Goal: Task Accomplishment & Management: Manage account settings

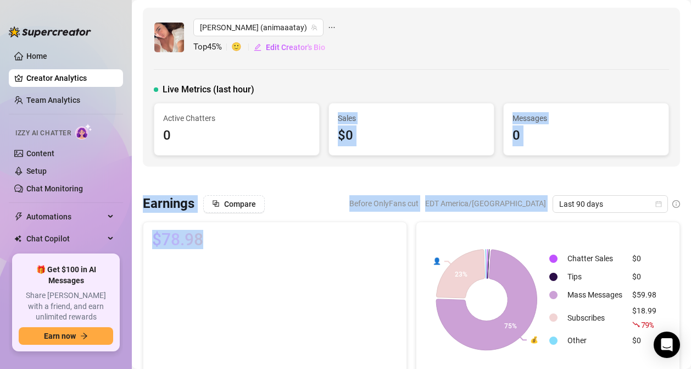
drag, startPoint x: 297, startPoint y: 169, endPoint x: 294, endPoint y: 247, distance: 78.7
click at [294, 204] on div "Compare Before OnlyFans cut EDT America/[GEOGRAPHIC_DATA] Last 90 days" at bounding box center [441, 204] width 477 height 18
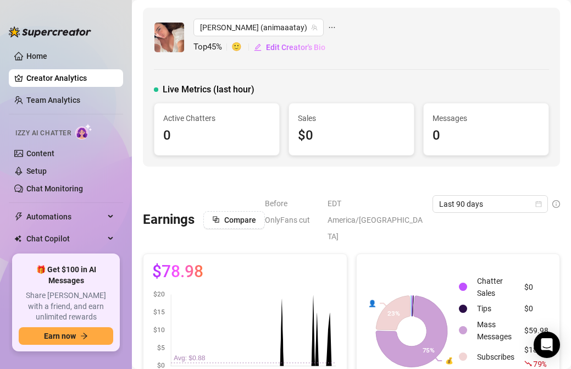
scroll to position [104, 0]
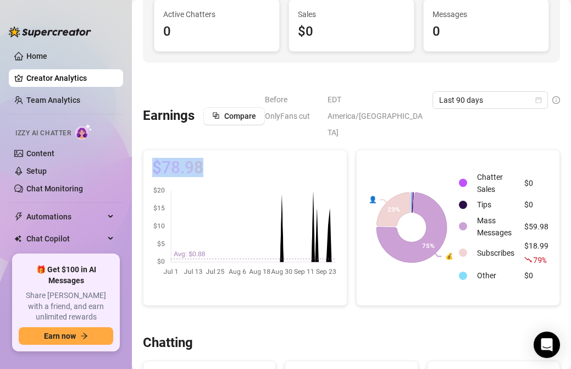
drag, startPoint x: 301, startPoint y: 263, endPoint x: 330, endPoint y: 120, distance: 145.3
click at [330, 149] on div "$78.98" at bounding box center [245, 227] width 204 height 156
click at [330, 150] on div "$78.98" at bounding box center [244, 218] width 203 height 136
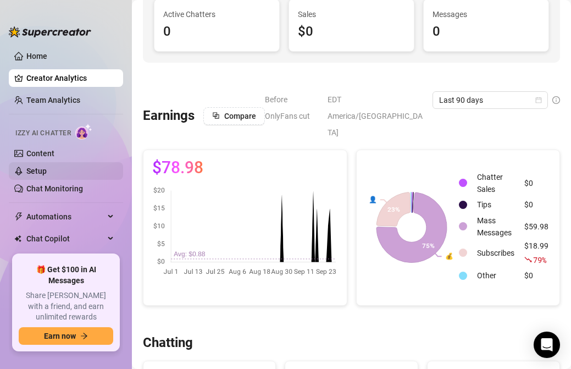
click at [47, 173] on link "Setup" at bounding box center [36, 171] width 20 height 9
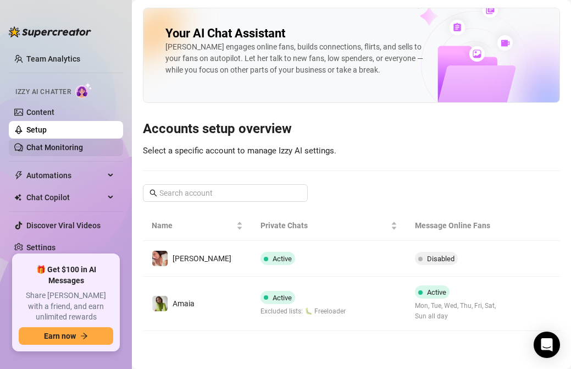
scroll to position [41, 0]
click at [62, 237] on ul "Home Creator Analytics Team Analytics Izzy AI Chatter Content Setup Chat Monito…" at bounding box center [66, 146] width 114 height 207
click at [56, 245] on link "Settings" at bounding box center [40, 247] width 29 height 9
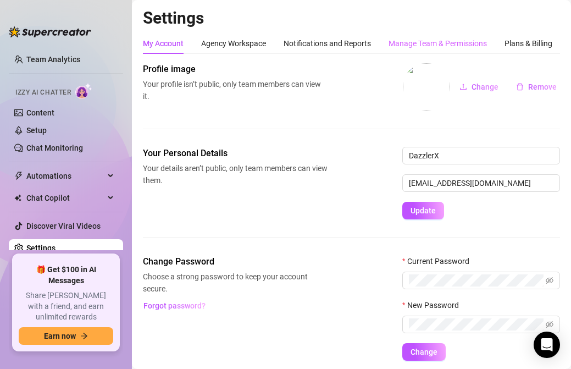
click at [461, 36] on div "Manage Team & Permissions" at bounding box center [438, 43] width 98 height 21
click at [458, 43] on div "Manage Team & Permissions" at bounding box center [438, 43] width 98 height 12
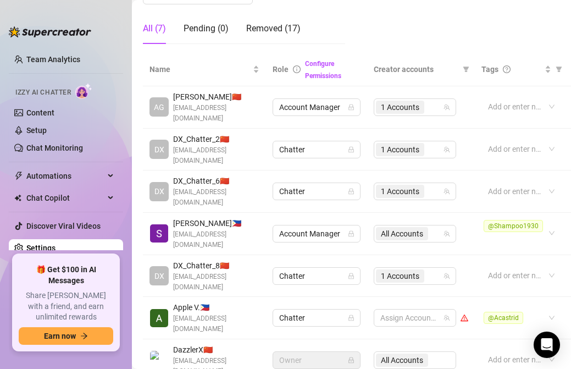
scroll to position [219, 0]
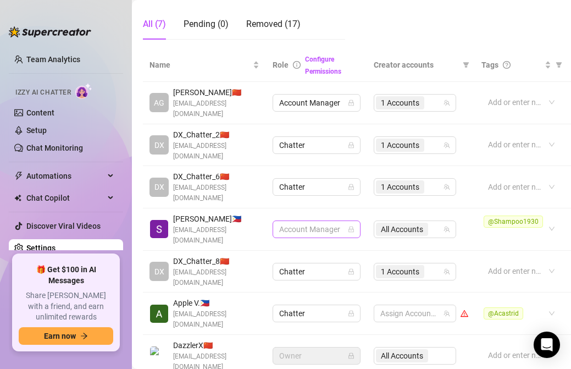
click at [322, 221] on span "Account Manager" at bounding box center [316, 229] width 75 height 16
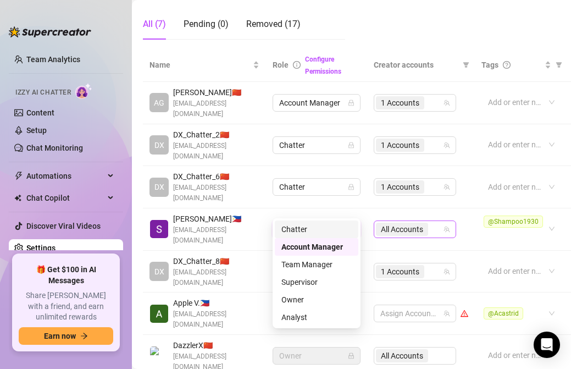
click at [428, 223] on span "All Accounts" at bounding box center [402, 229] width 52 height 13
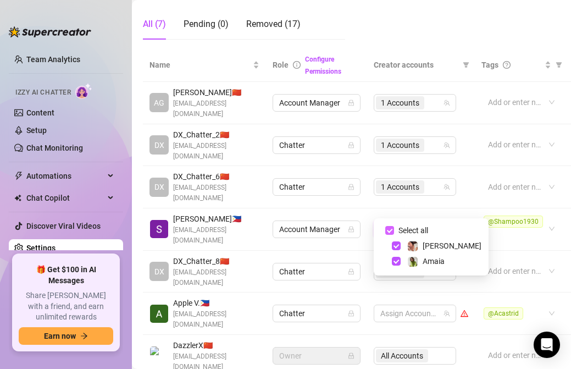
click at [390, 232] on input "Select all" at bounding box center [389, 230] width 9 height 9
checkbox input "false"
click at [352, 223] on td "Account Manager" at bounding box center [316, 229] width 101 height 42
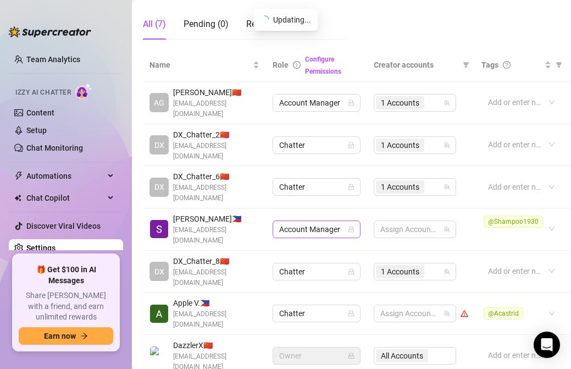
click at [341, 221] on span "Account Manager" at bounding box center [316, 229] width 75 height 16
click at [385, 221] on td "Assign Accounts" at bounding box center [421, 229] width 108 height 42
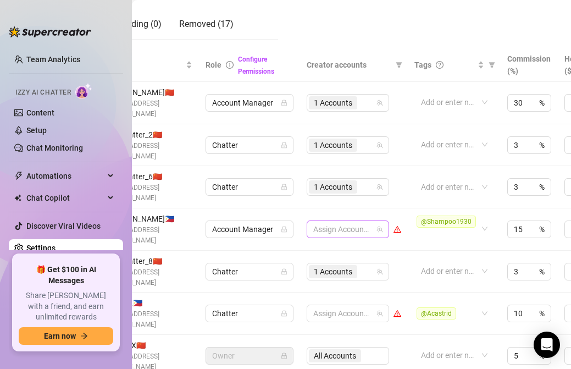
scroll to position [219, 70]
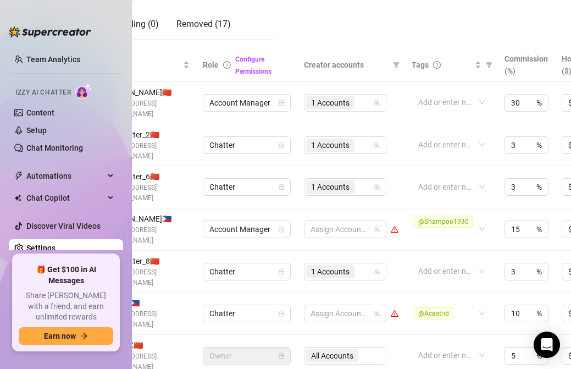
click at [407, 214] on td "@Shampoo1930" at bounding box center [451, 229] width 93 height 42
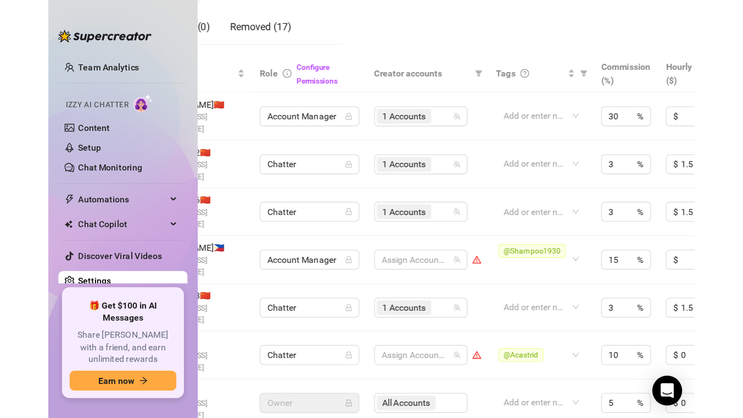
scroll to position [219, 0]
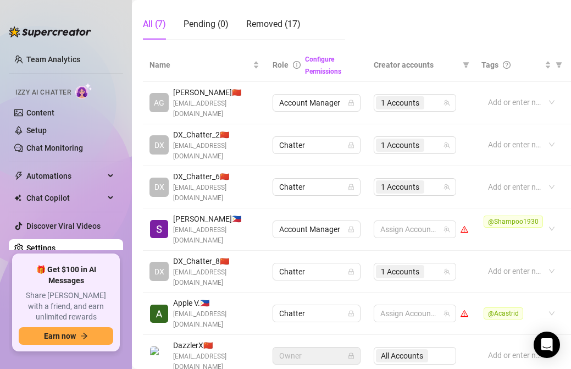
click at [376, 208] on td "Assign Accounts" at bounding box center [421, 229] width 108 height 42
drag, startPoint x: 320, startPoint y: 188, endPoint x: 320, endPoint y: 219, distance: 30.8
click at [320, 219] on td "Account Manager" at bounding box center [316, 229] width 101 height 42
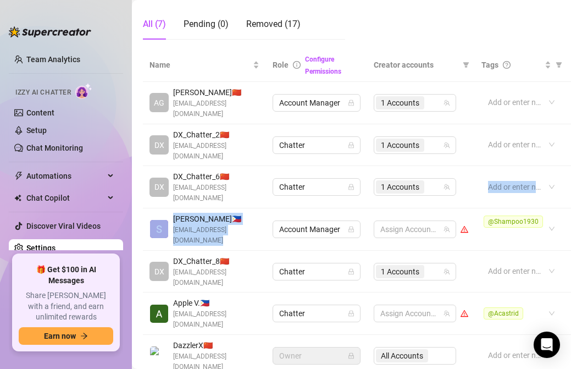
drag, startPoint x: 344, startPoint y: 195, endPoint x: 339, endPoint y: 181, distance: 14.8
click at [339, 181] on tbody "AG [PERSON_NAME] 🇨🇳 [EMAIL_ADDRESS][DOMAIN_NAME] Account Manager 1 Accounts Add…" at bounding box center [444, 229] width 602 height 295
click at [66, 59] on link "Team Analytics" at bounding box center [53, 59] width 54 height 9
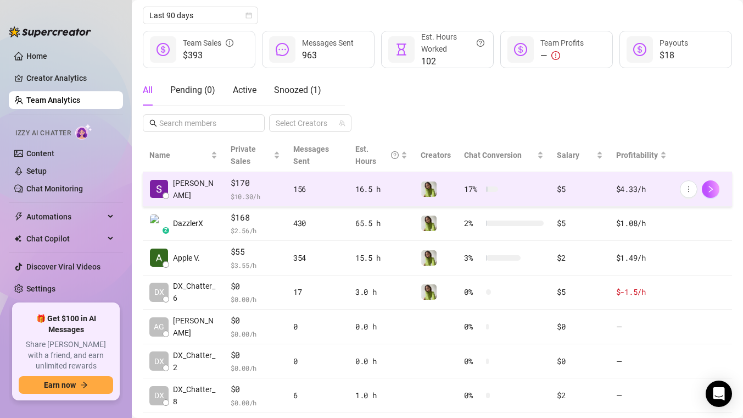
scroll to position [123, 0]
click at [234, 185] on span "$170" at bounding box center [255, 183] width 49 height 13
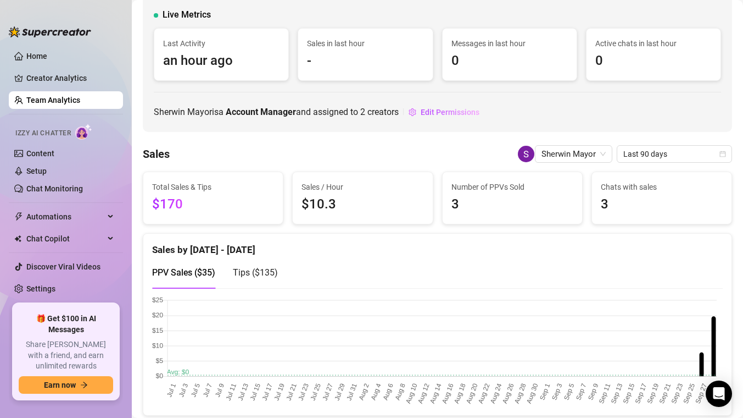
scroll to position [68, 0]
click at [179, 190] on span "Total Sales & Tips" at bounding box center [213, 186] width 122 height 12
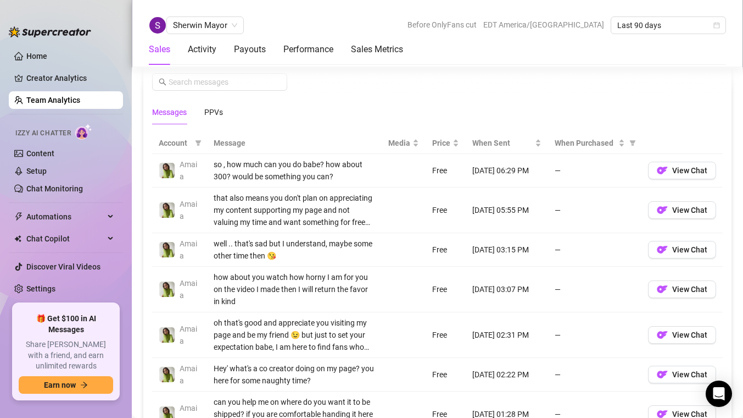
scroll to position [724, 0]
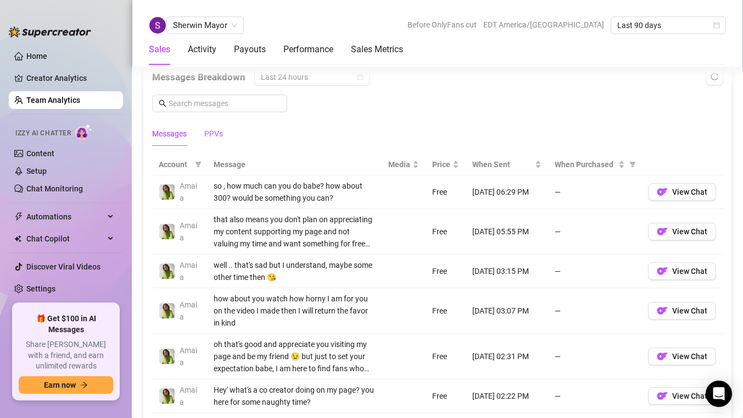
click at [214, 135] on div "PPVs" at bounding box center [213, 133] width 19 height 12
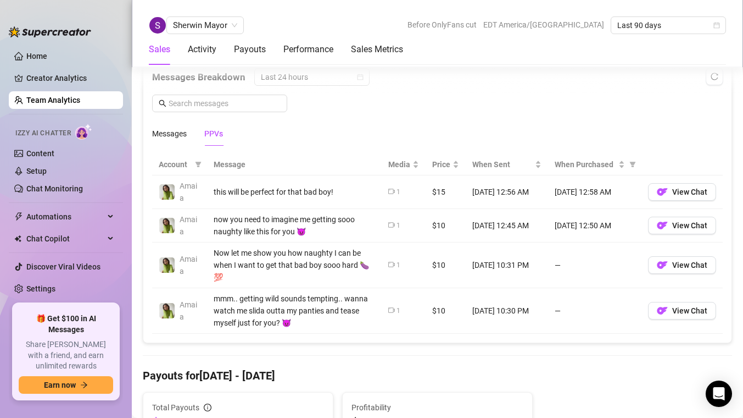
click at [570, 258] on td "—" at bounding box center [594, 265] width 93 height 46
click at [619, 264] on td "—" at bounding box center [594, 265] width 93 height 46
click at [440, 258] on td "$10" at bounding box center [446, 265] width 40 height 46
click at [570, 262] on td "—" at bounding box center [594, 265] width 93 height 46
click at [443, 193] on td "$15" at bounding box center [446, 192] width 40 height 34
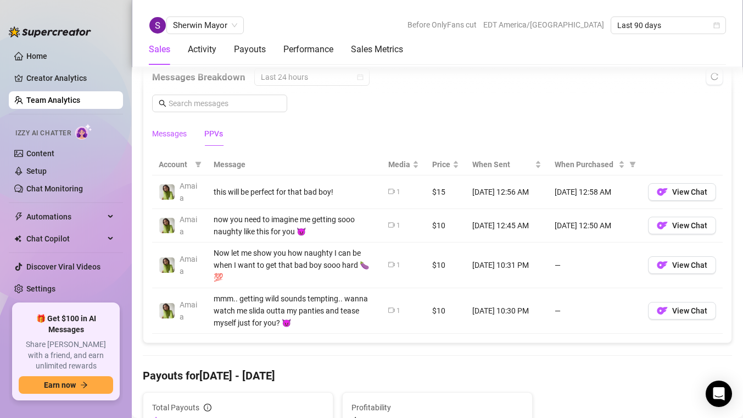
click at [181, 133] on div "Messages" at bounding box center [169, 133] width 35 height 12
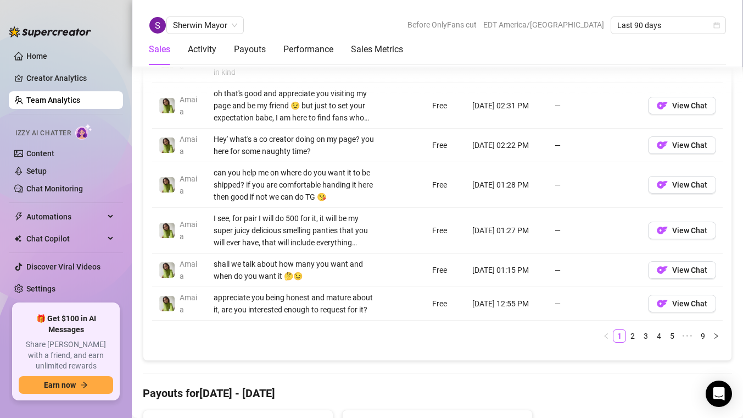
scroll to position [619, 0]
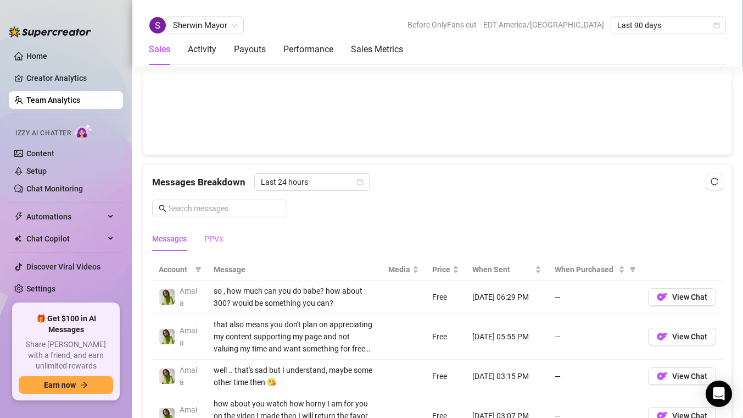
click at [219, 237] on div "PPVs" at bounding box center [213, 238] width 19 height 12
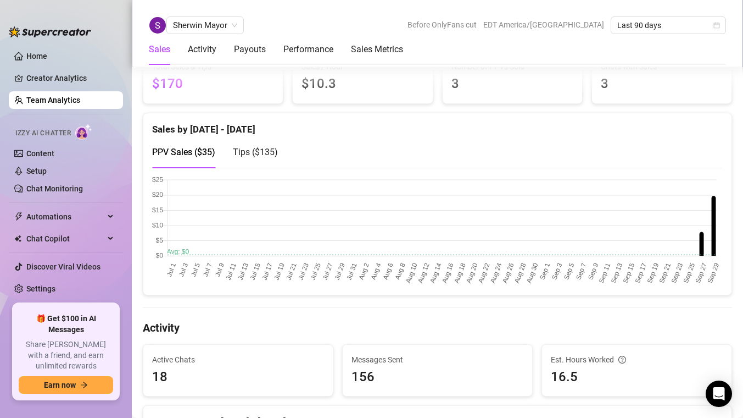
scroll to position [176, 0]
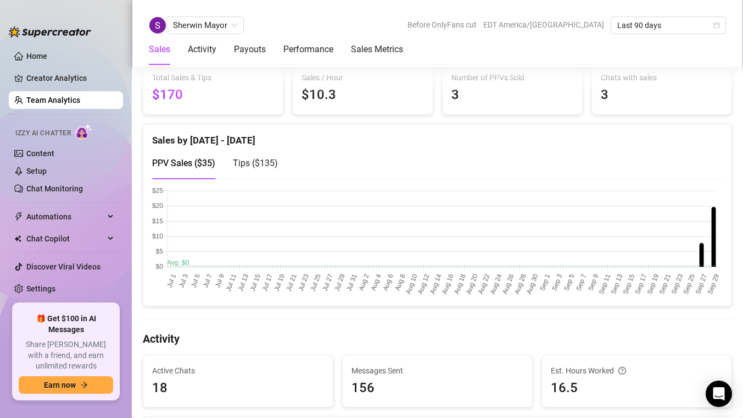
click at [263, 164] on span "Tips ( $135 )" at bounding box center [255, 163] width 45 height 10
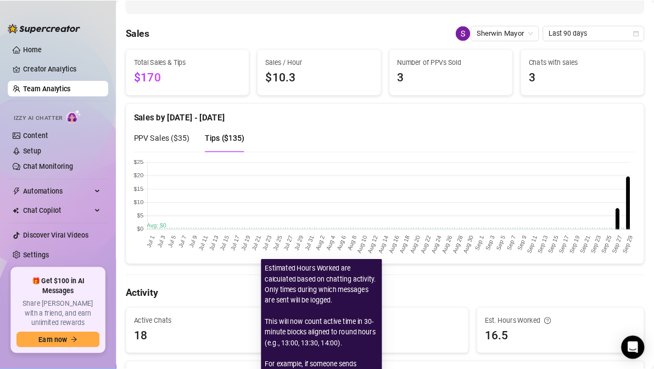
scroll to position [147, 0]
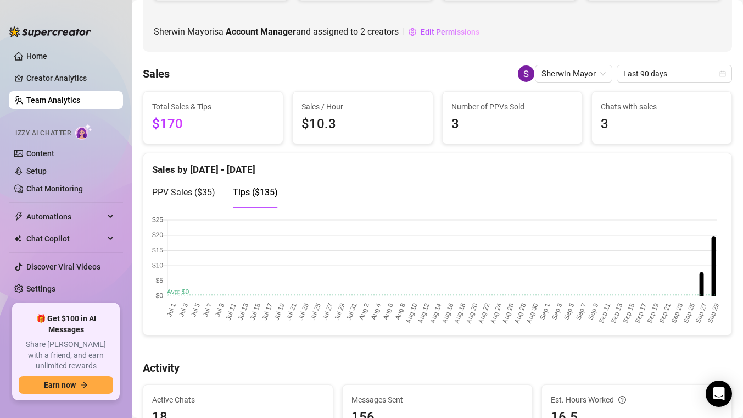
click at [691, 239] on canvas at bounding box center [437, 271] width 571 height 110
click at [691, 233] on canvas at bounding box center [437, 271] width 571 height 110
click at [691, 228] on canvas at bounding box center [437, 271] width 571 height 110
click at [691, 226] on canvas at bounding box center [437, 271] width 571 height 110
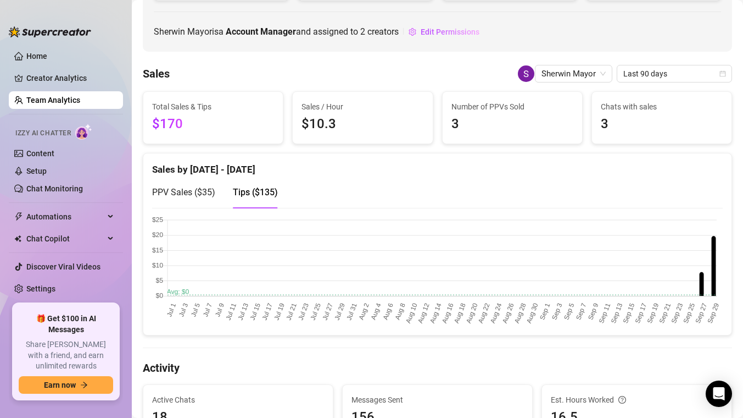
click at [691, 230] on canvas at bounding box center [437, 271] width 571 height 110
click at [691, 247] on canvas at bounding box center [437, 271] width 571 height 110
